Goal: Task Accomplishment & Management: Manage account settings

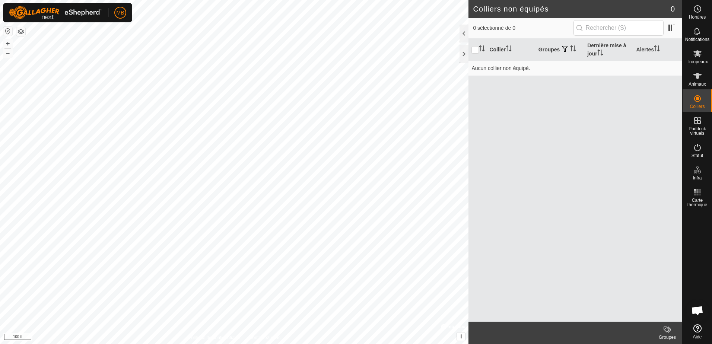
scroll to position [1191, 0]
click at [696, 52] on icon at bounding box center [697, 53] width 8 height 7
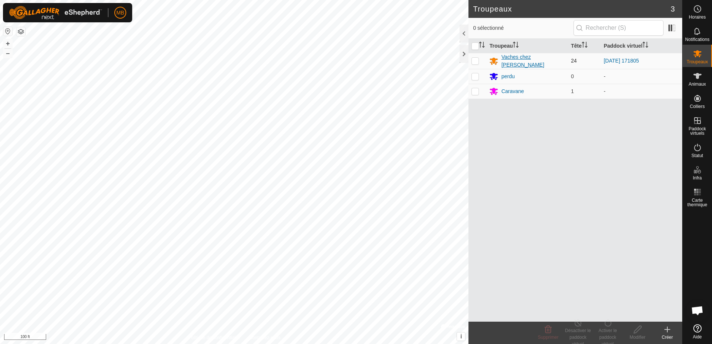
click at [521, 61] on div "Vaches chez [PERSON_NAME]" at bounding box center [533, 61] width 64 height 16
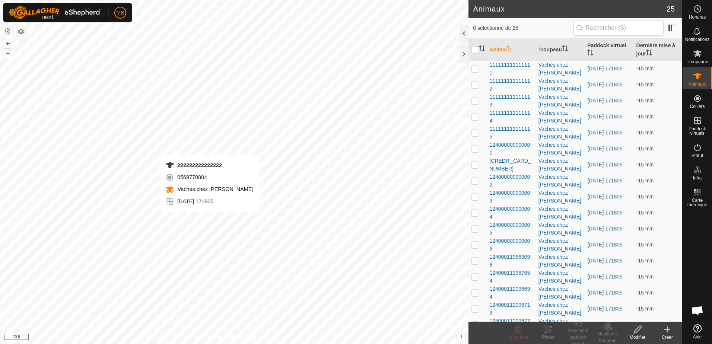
checkbox input "true"
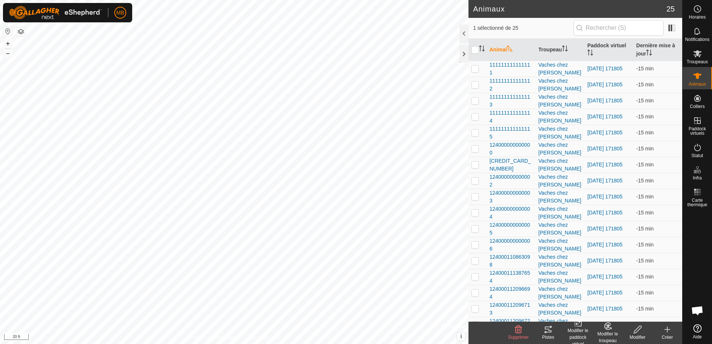
click at [550, 331] on icon at bounding box center [548, 330] width 7 height 6
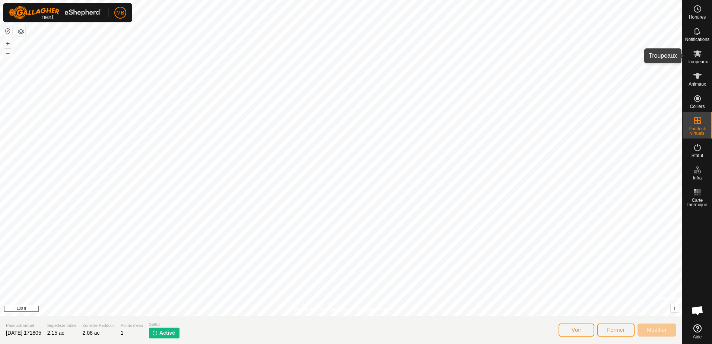
click at [701, 60] on span "Troupeaux" at bounding box center [697, 62] width 21 height 4
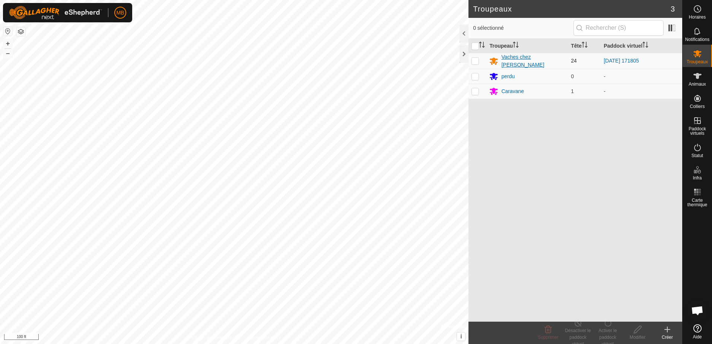
click at [526, 61] on div "Vaches chez [PERSON_NAME]" at bounding box center [533, 61] width 64 height 16
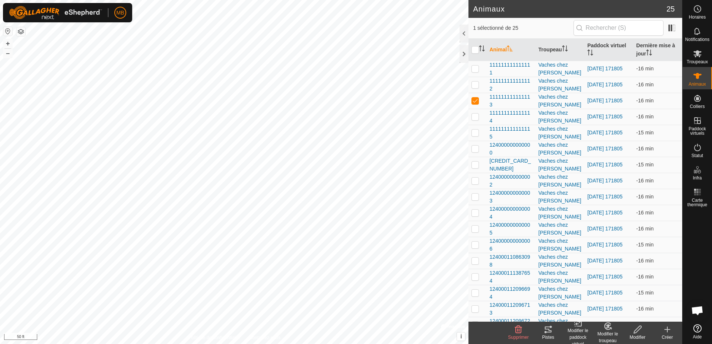
click at [546, 330] on icon at bounding box center [548, 330] width 7 height 6
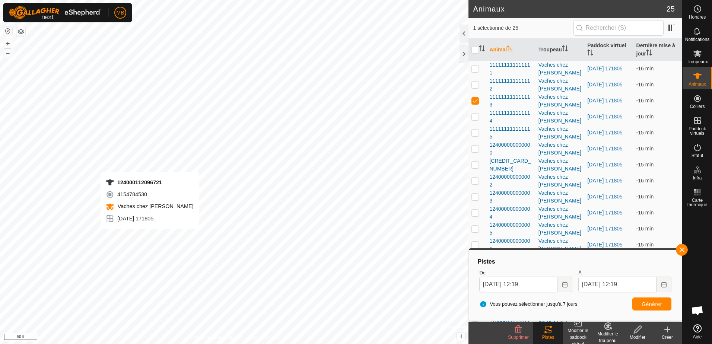
checkbox input "false"
checkbox input "true"
click at [655, 304] on span "Générer" at bounding box center [652, 304] width 20 height 6
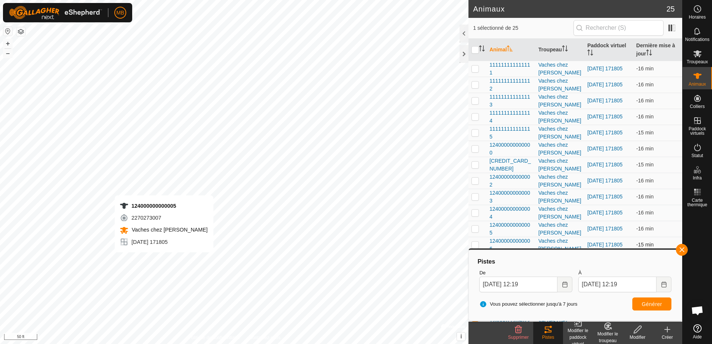
checkbox input "true"
checkbox input "false"
click at [653, 305] on span "Générer" at bounding box center [652, 304] width 20 height 6
click at [651, 304] on span "Générer" at bounding box center [652, 304] width 20 height 6
checkbox input "false"
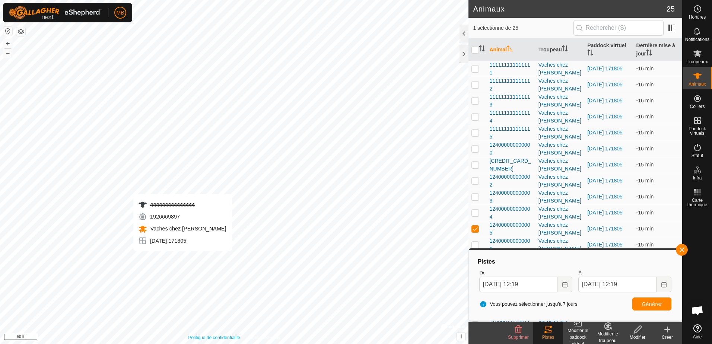
checkbox input "true"
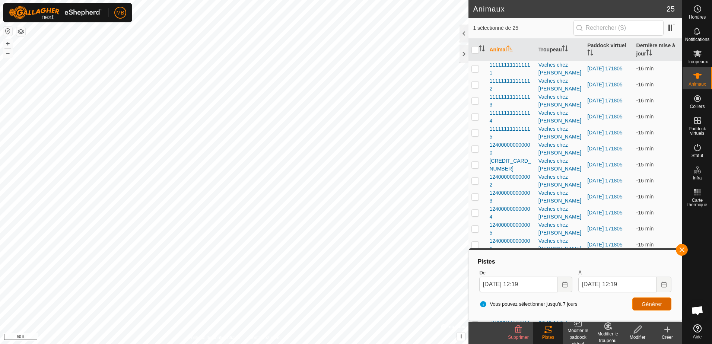
click at [646, 303] on span "Générer" at bounding box center [652, 304] width 20 height 6
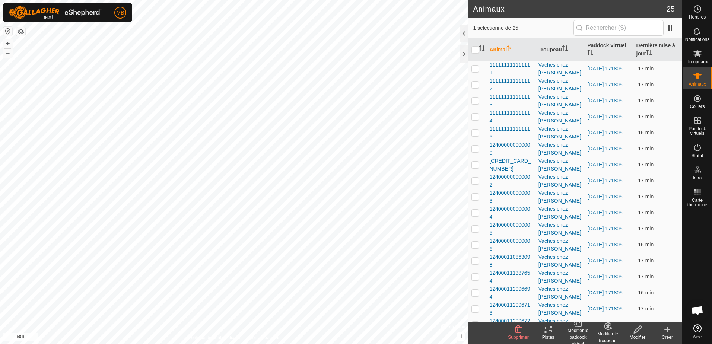
click at [547, 329] on icon at bounding box center [548, 330] width 7 height 6
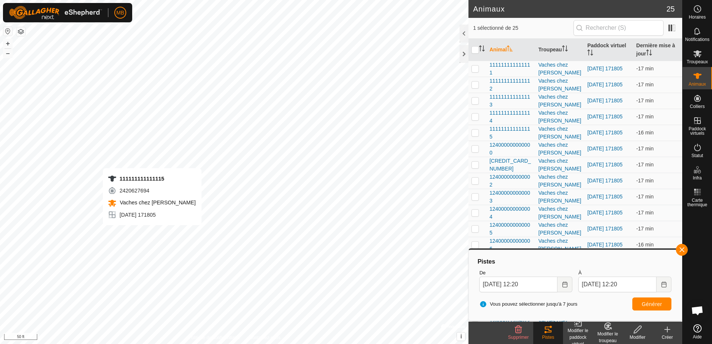
checkbox input "true"
checkbox input "false"
click at [648, 305] on span "Générer" at bounding box center [652, 304] width 20 height 6
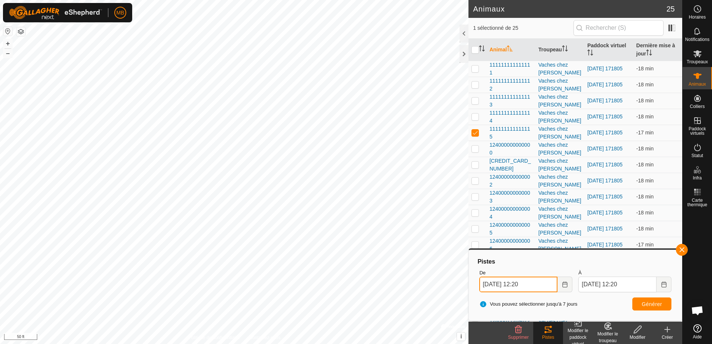
click at [523, 286] on input "[DATE] 12:20" at bounding box center [518, 285] width 78 height 16
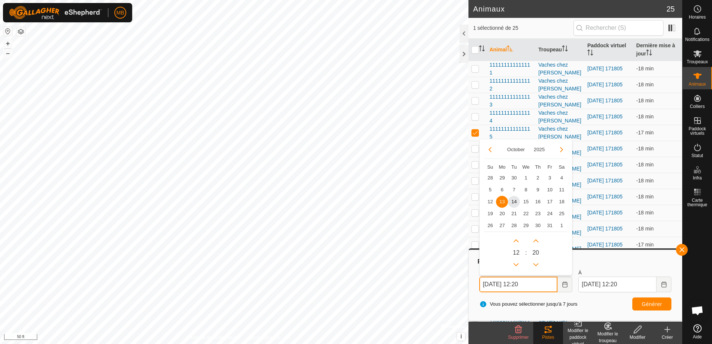
click at [524, 286] on input "[DATE] 12:20" at bounding box center [518, 285] width 78 height 16
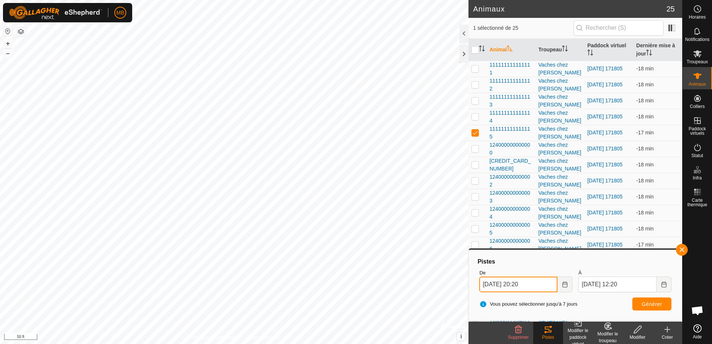
type input "[DATE] 20:20"
click at [645, 305] on span "Générer" at bounding box center [652, 304] width 20 height 6
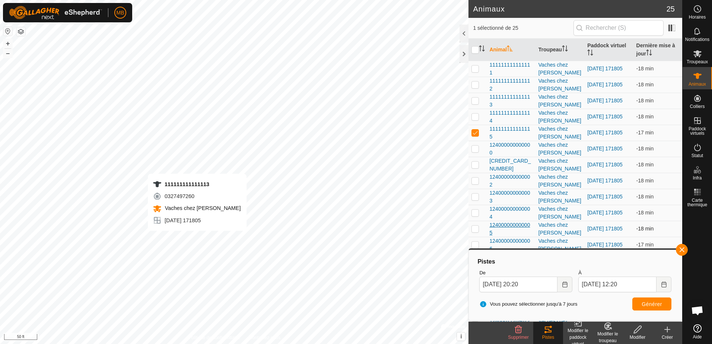
checkbox input "true"
checkbox input "false"
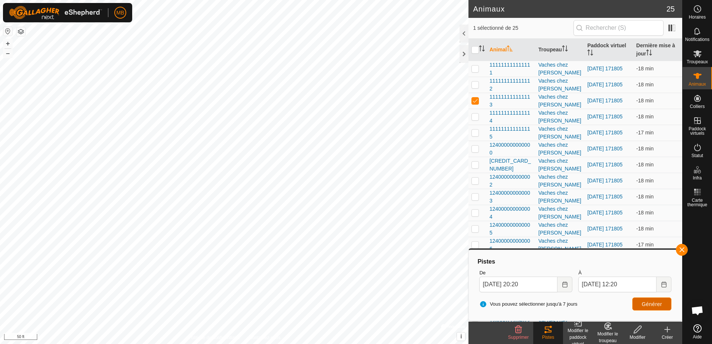
click at [640, 303] on button "Générer" at bounding box center [651, 304] width 39 height 13
checkbox input "false"
click at [658, 306] on span "Générer" at bounding box center [652, 304] width 20 height 6
checkbox input "false"
checkbox input "true"
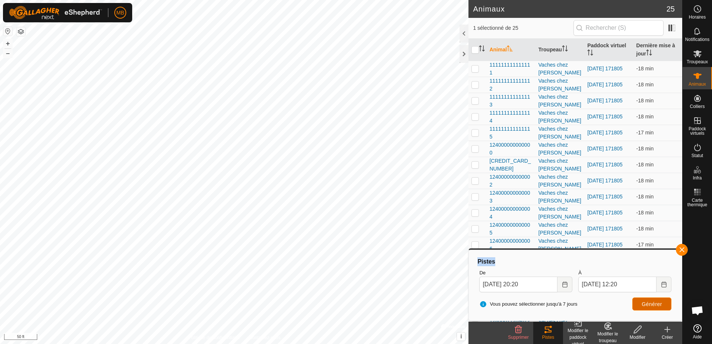
click at [646, 304] on span "Générer" at bounding box center [652, 304] width 20 height 6
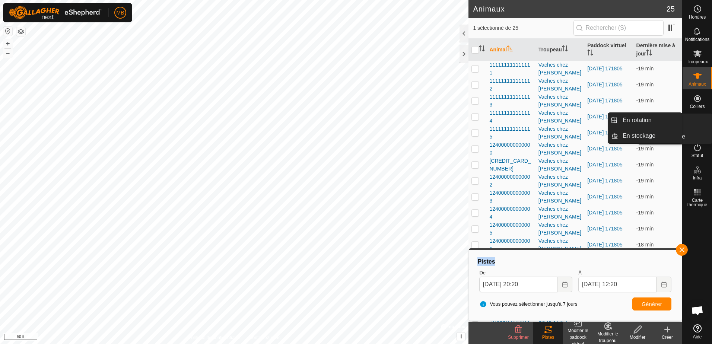
click at [697, 126] on es-virtualpaddocks-svg-icon at bounding box center [697, 121] width 13 height 12
click at [641, 122] on link "En rotation" at bounding box center [650, 120] width 64 height 15
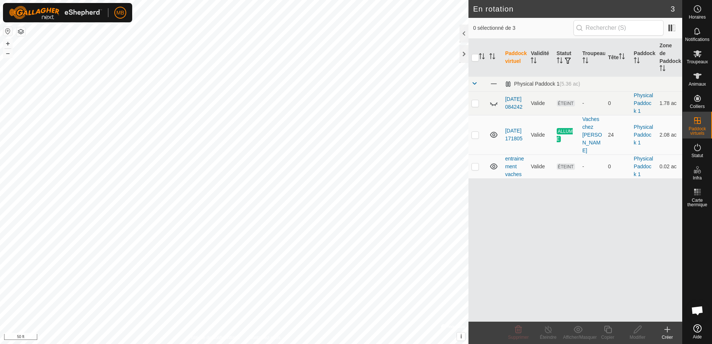
click at [667, 329] on icon at bounding box center [667, 329] width 9 height 9
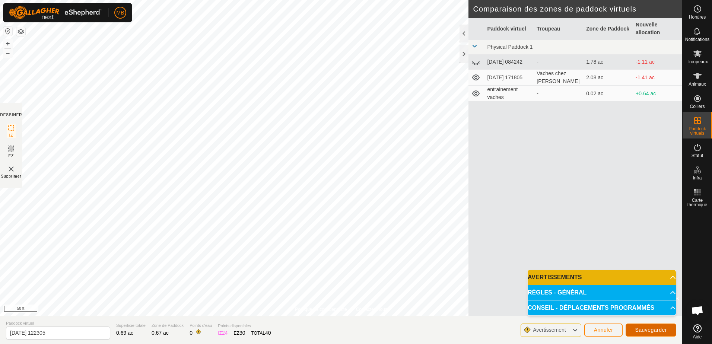
click at [649, 330] on span "Sauvegarder" at bounding box center [651, 330] width 32 height 6
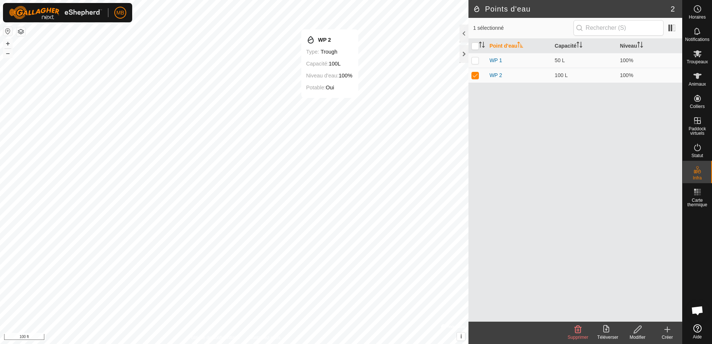
checkbox input "false"
click at [668, 334] on icon at bounding box center [667, 329] width 9 height 9
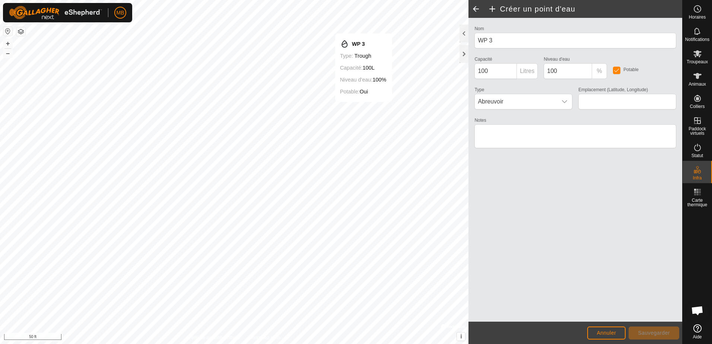
type input "45.927327, -72.360994"
click at [652, 331] on span "Sauvegarder" at bounding box center [654, 333] width 32 height 6
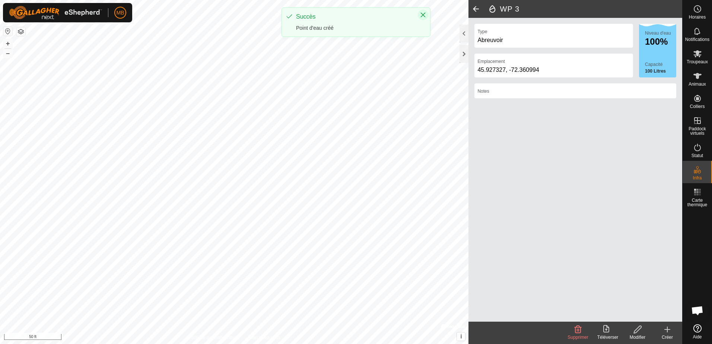
click at [424, 14] on icon "Close" at bounding box center [423, 15] width 5 height 5
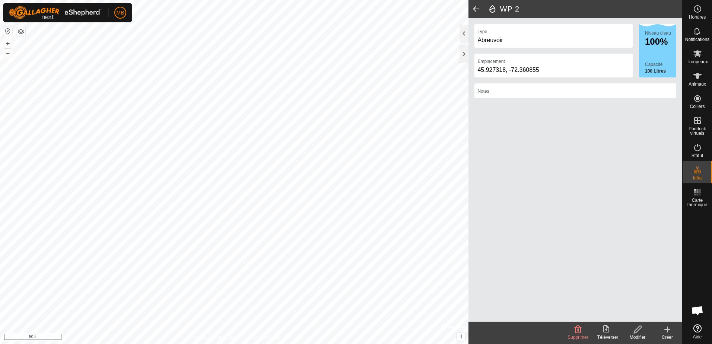
click at [475, 6] on span at bounding box center [475, 9] width 15 height 18
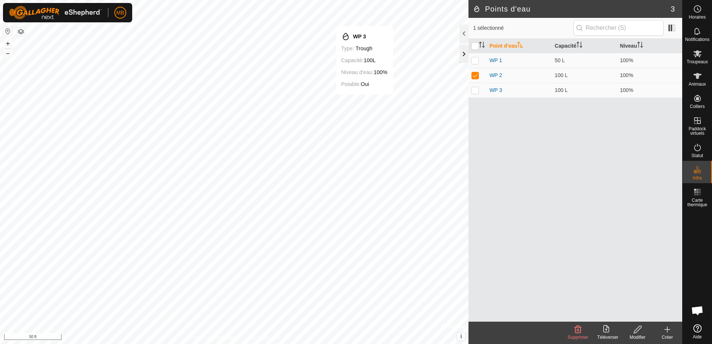
checkbox input "false"
checkbox input "true"
checkbox input "false"
click at [576, 329] on icon at bounding box center [577, 329] width 9 height 9
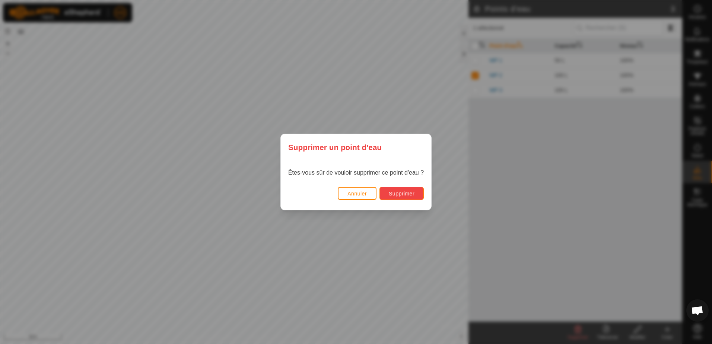
click at [395, 193] on span "Supprimer" at bounding box center [402, 194] width 26 height 6
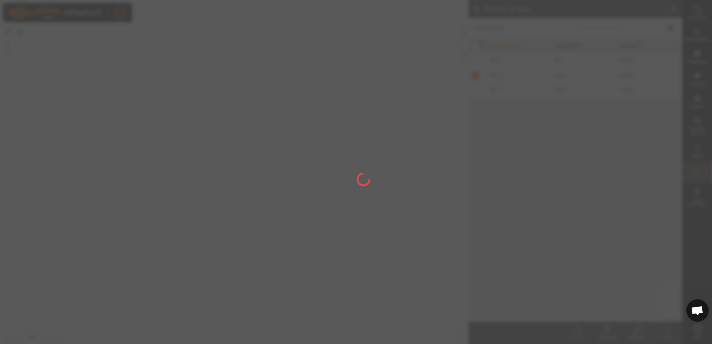
checkbox input "false"
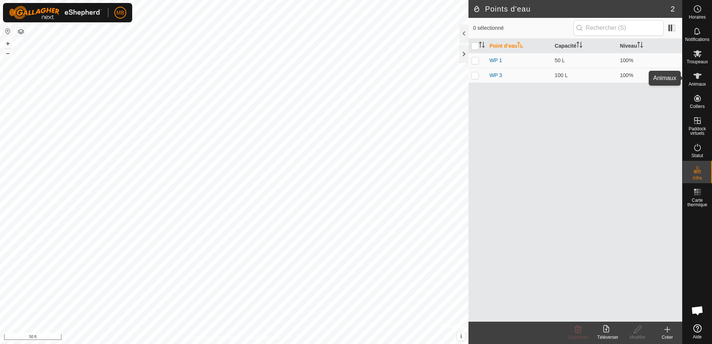
click at [695, 74] on icon at bounding box center [697, 75] width 9 height 9
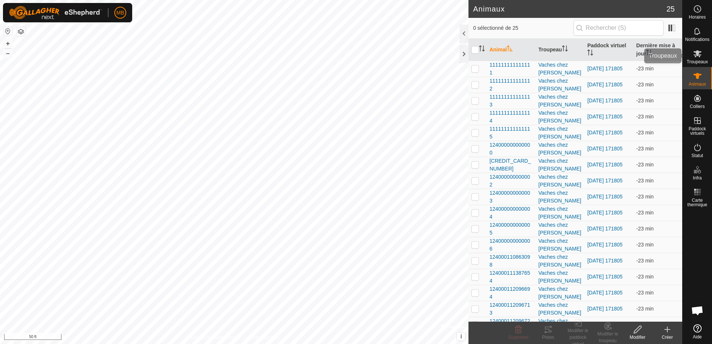
click at [699, 58] on es-mob-svg-icon at bounding box center [697, 54] width 13 height 12
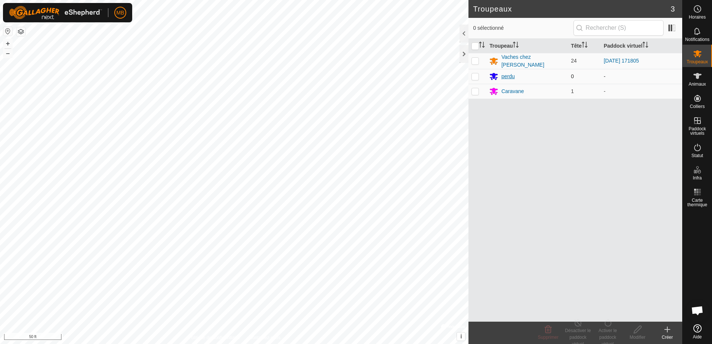
click at [506, 76] on div "perdu" at bounding box center [507, 77] width 13 height 8
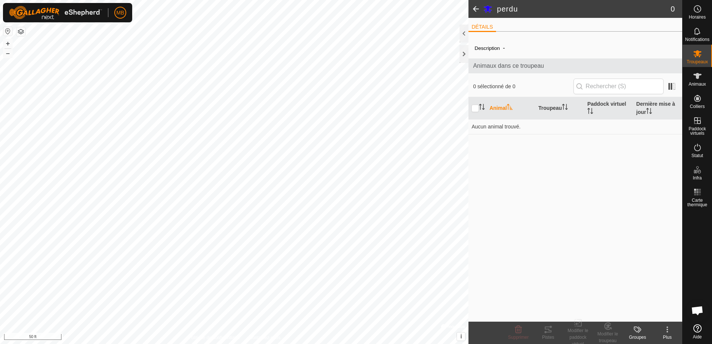
click at [477, 8] on span at bounding box center [475, 9] width 15 height 18
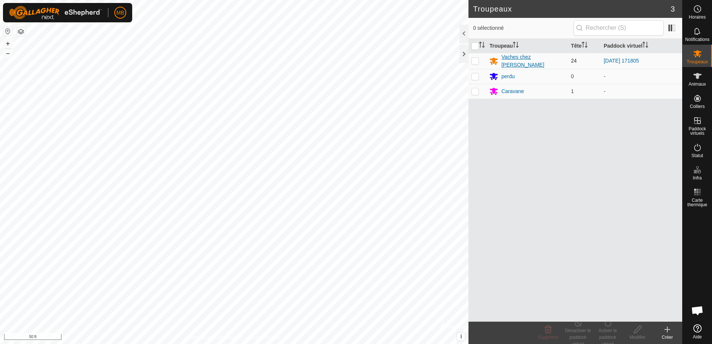
click at [511, 61] on div "Vaches chez [PERSON_NAME]" at bounding box center [533, 61] width 64 height 16
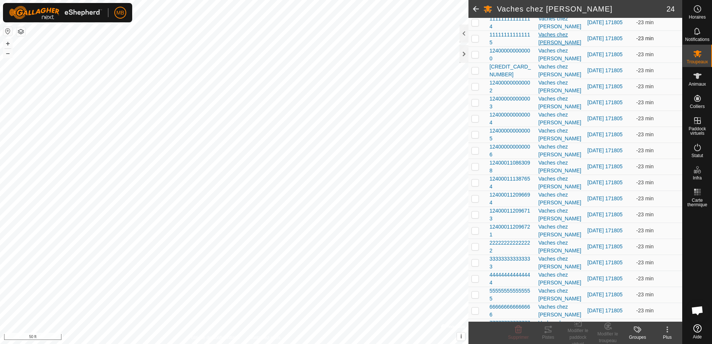
scroll to position [182, 0]
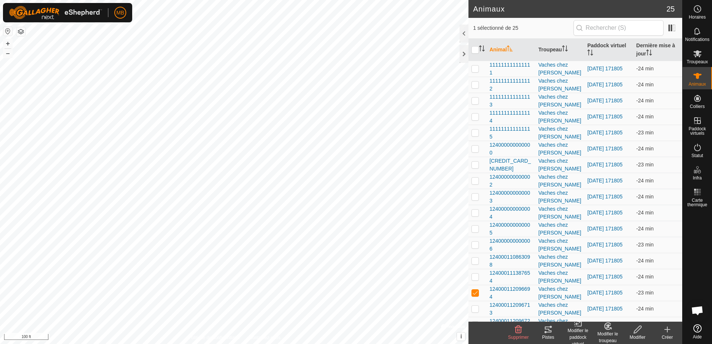
click at [603, 327] on change-mob-svg-icon at bounding box center [608, 326] width 30 height 9
click at [636, 312] on link "Retirer du troupeau" at bounding box center [632, 313] width 78 height 15
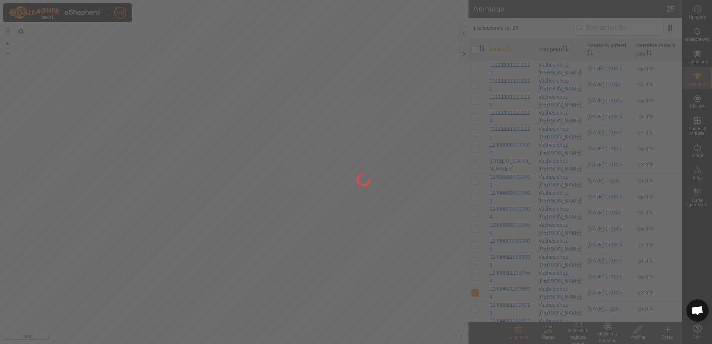
checkbox input "false"
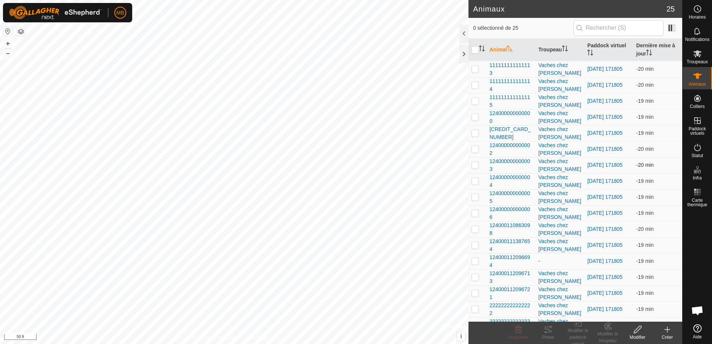
scroll to position [140, 0]
